Goal: Find specific page/section: Find specific page/section

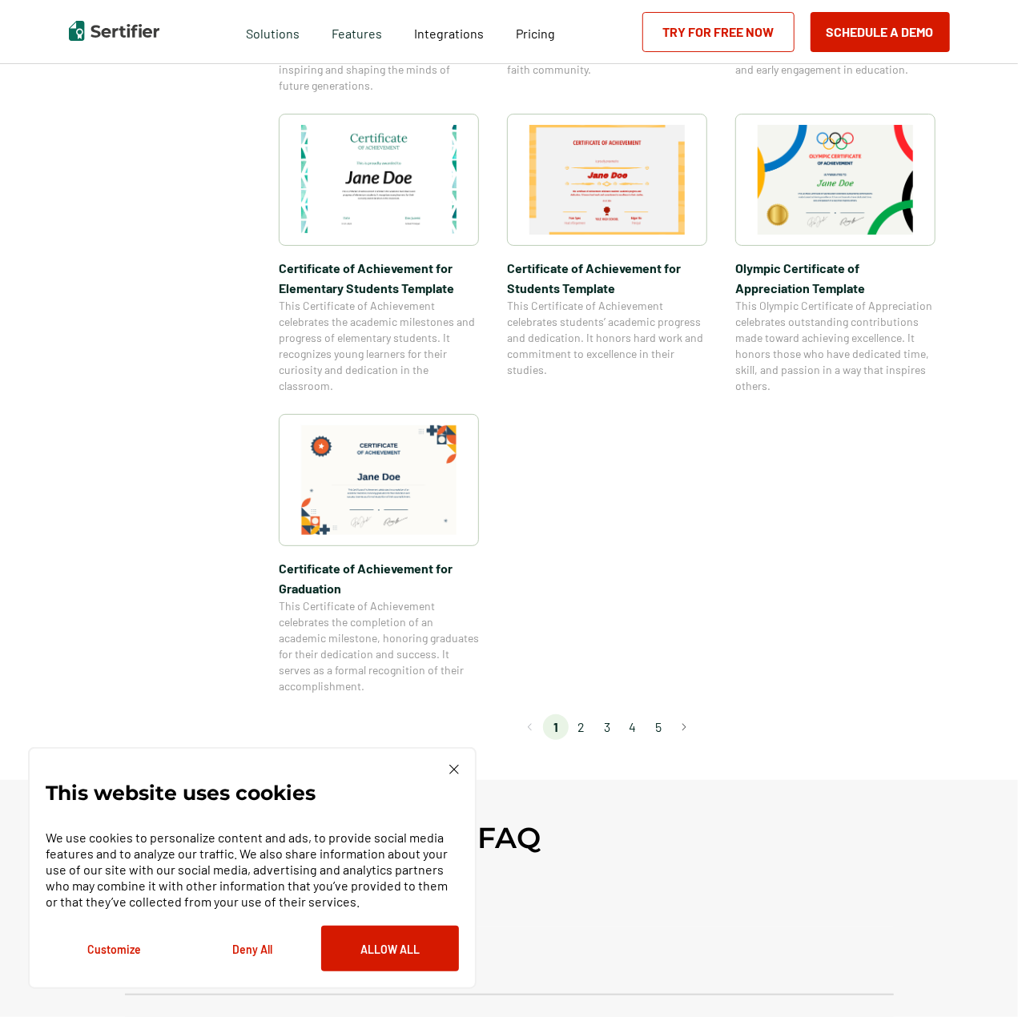
scroll to position [1121, 0]
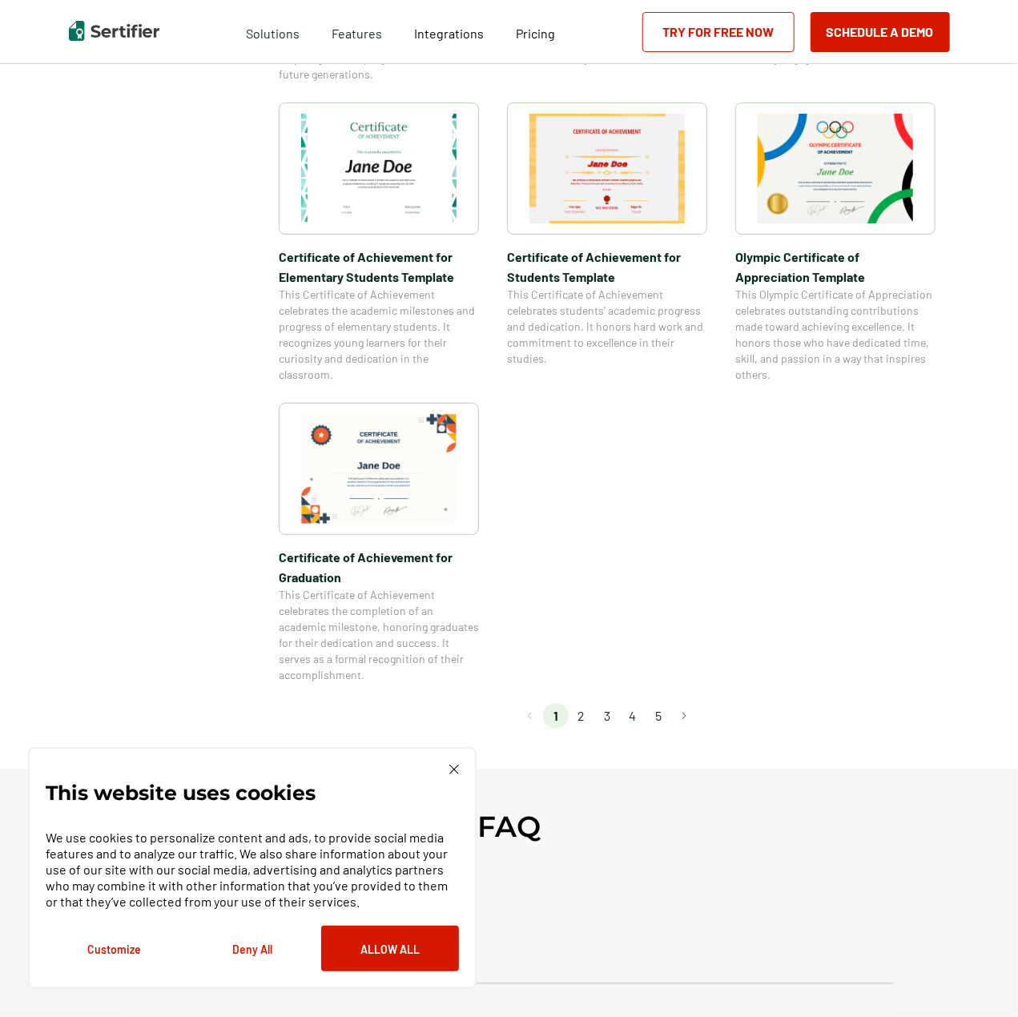
click at [578, 718] on li "2" at bounding box center [582, 716] width 26 height 26
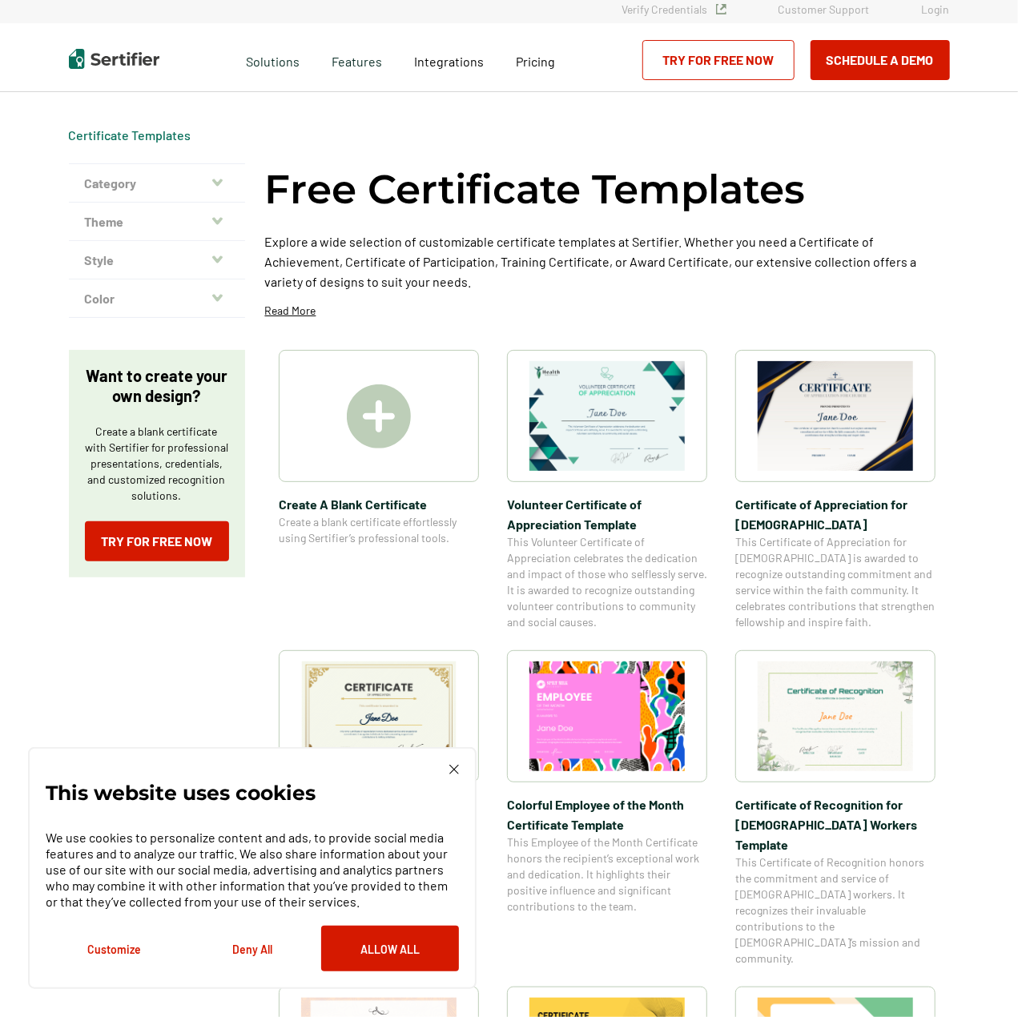
scroll to position [0, 0]
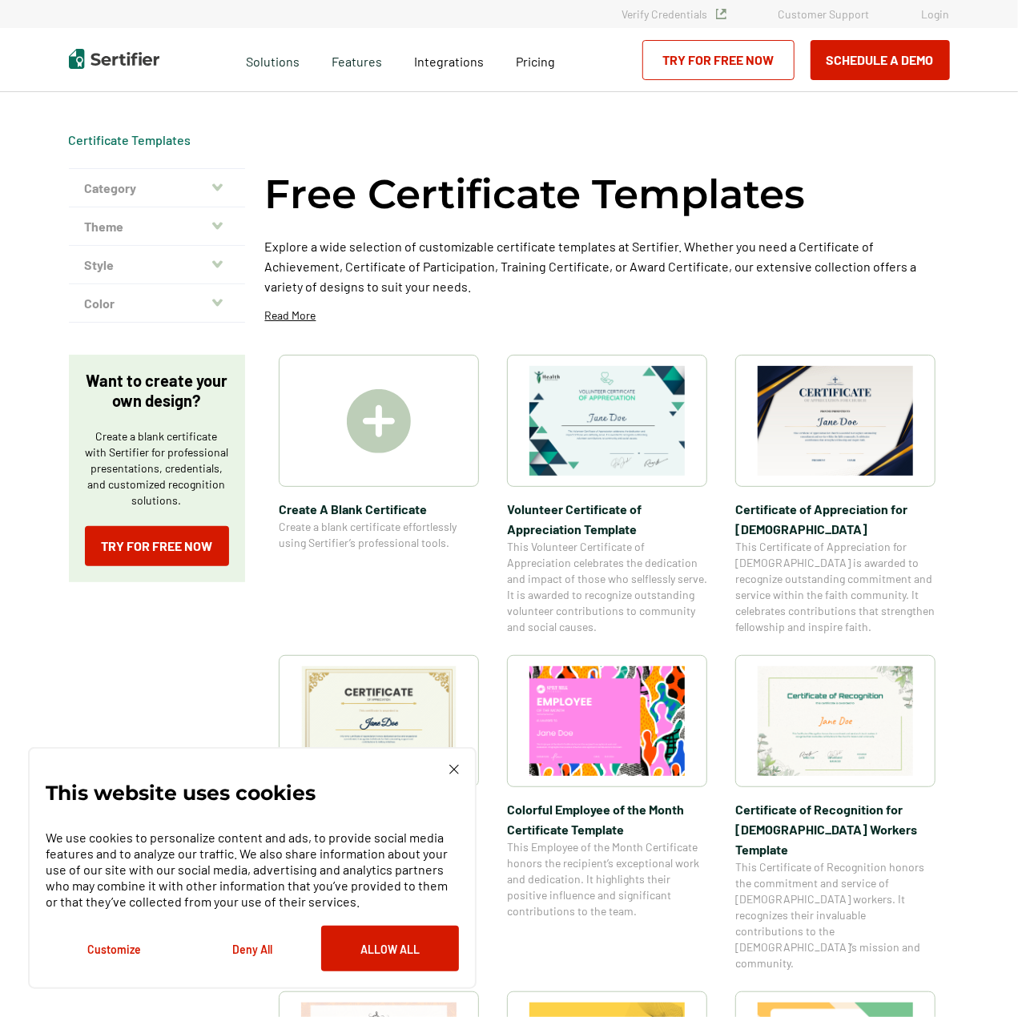
click at [231, 225] on button "Theme" at bounding box center [157, 226] width 176 height 38
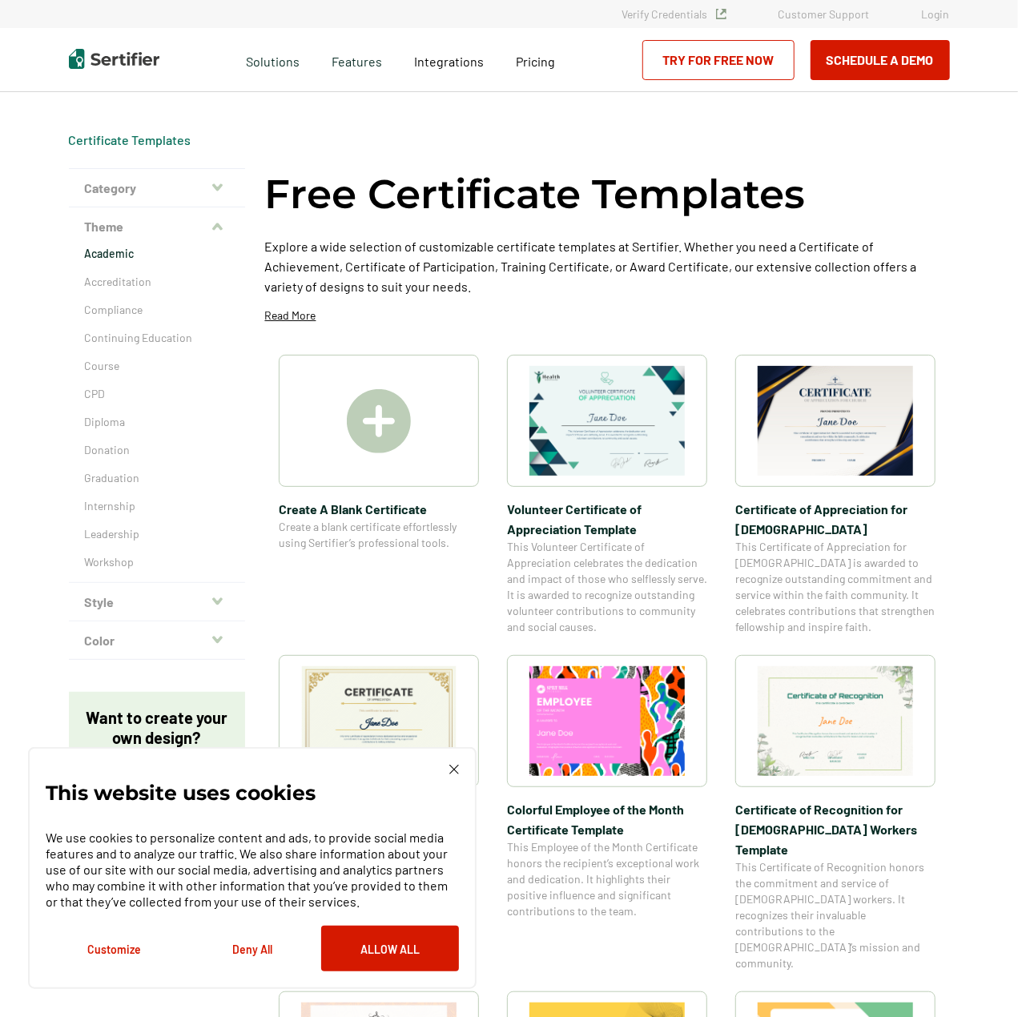
click at [130, 256] on p "Academic" at bounding box center [157, 254] width 144 height 16
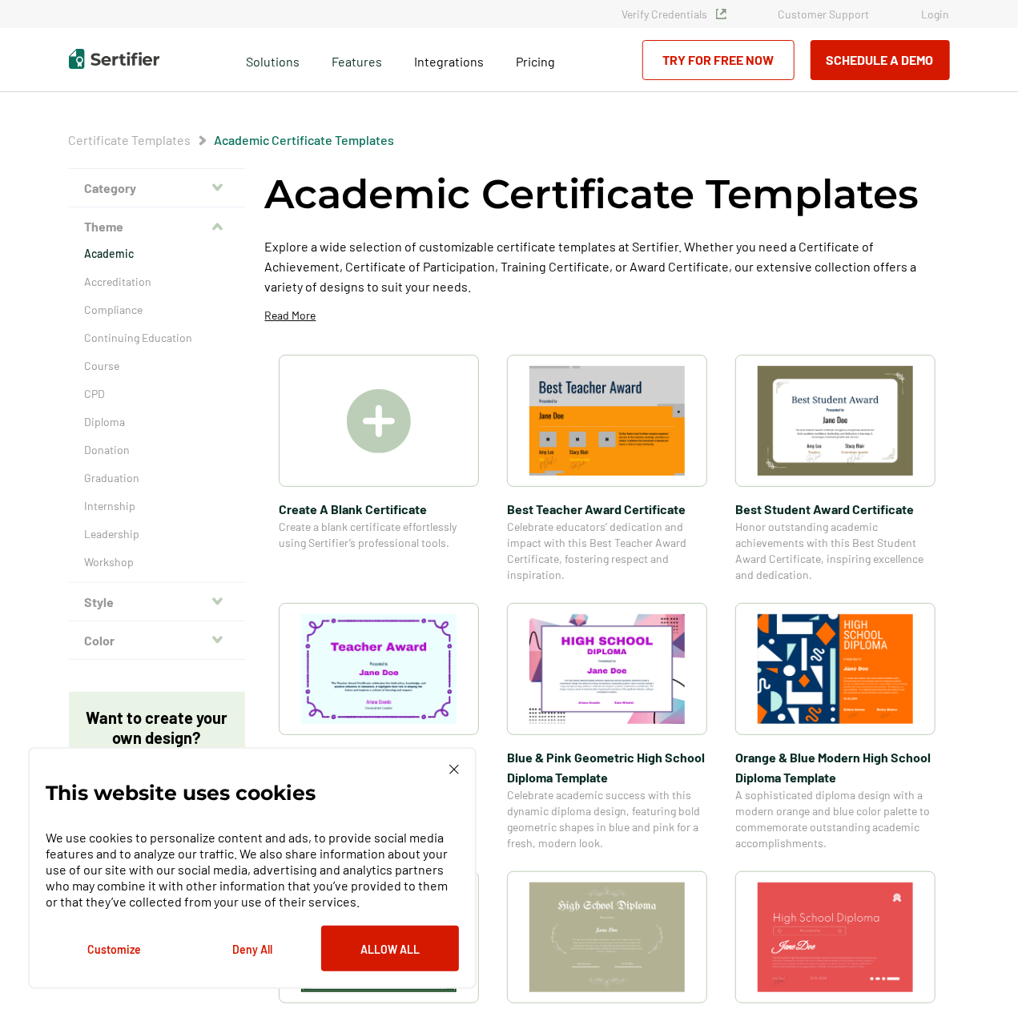
click at [223, 610] on button "Style" at bounding box center [157, 602] width 176 height 38
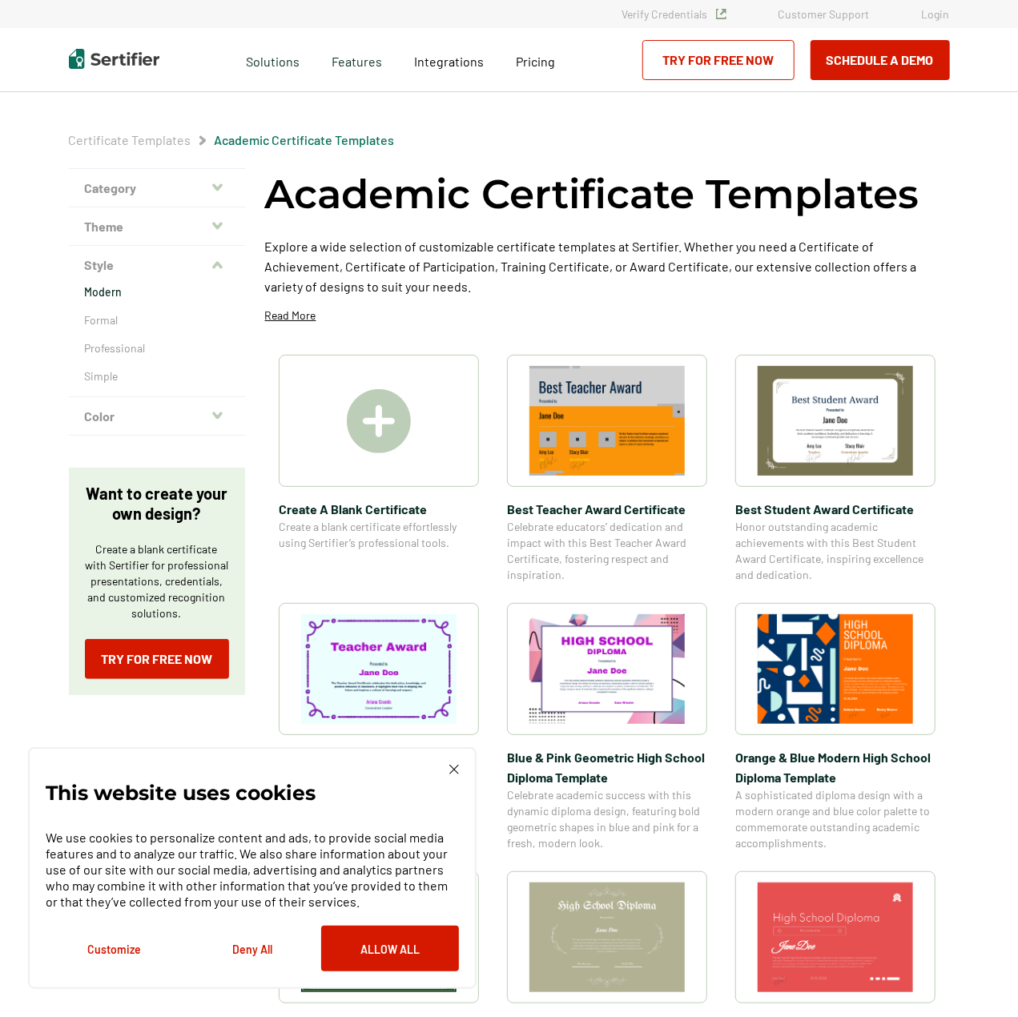
click at [122, 288] on p "Modern" at bounding box center [157, 292] width 144 height 16
